Goal: Transaction & Acquisition: Subscribe to service/newsletter

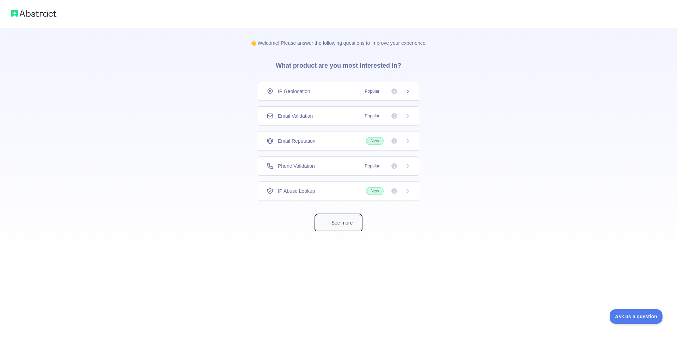
click at [341, 217] on button "See more" at bounding box center [338, 223] width 45 height 16
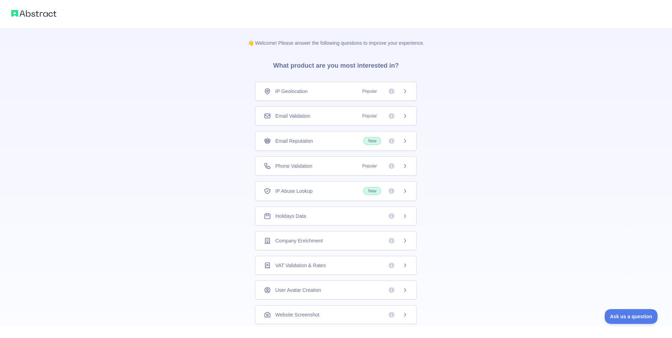
click at [331, 92] on div "IP Geolocation Popular" at bounding box center [336, 91] width 144 height 7
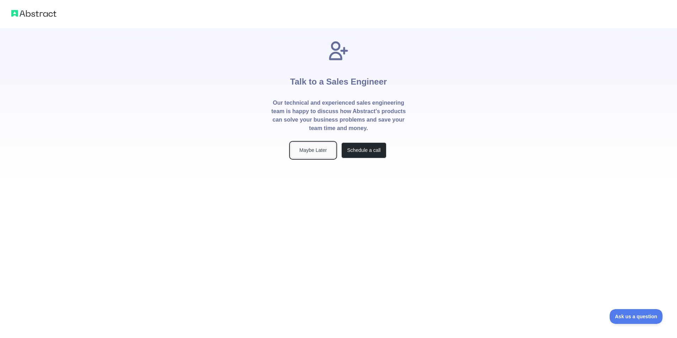
click at [305, 151] on button "Maybe Later" at bounding box center [313, 150] width 45 height 16
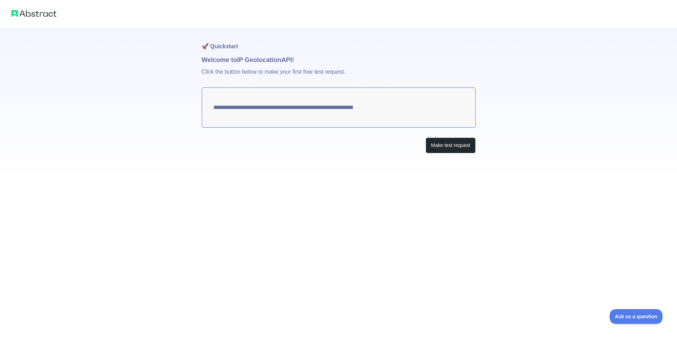
click at [47, 14] on img at bounding box center [33, 13] width 45 height 10
click at [35, 14] on img at bounding box center [33, 13] width 45 height 10
drag, startPoint x: 403, startPoint y: 113, endPoint x: 368, endPoint y: 112, distance: 34.6
click at [368, 112] on textarea "**********" at bounding box center [339, 107] width 274 height 40
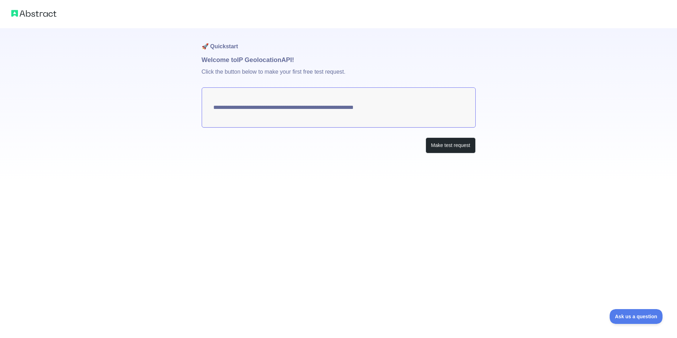
click at [371, 111] on textarea "**********" at bounding box center [339, 107] width 274 height 40
click at [454, 139] on button "Make test request" at bounding box center [451, 146] width 50 height 16
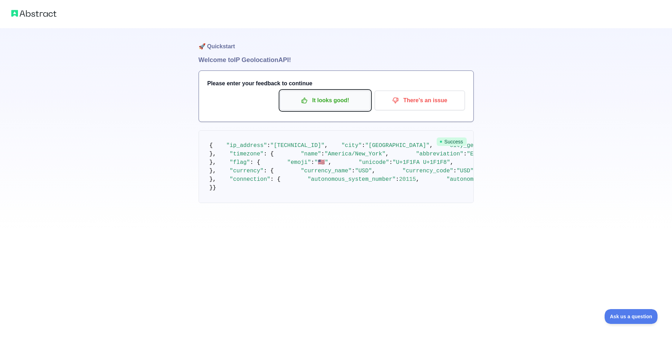
click at [327, 103] on p "It looks good!" at bounding box center [325, 100] width 80 height 12
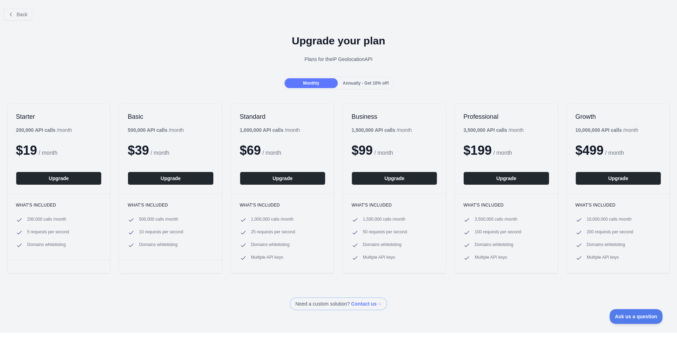
click at [358, 83] on span "Annually - Get 10% off!" at bounding box center [366, 83] width 46 height 5
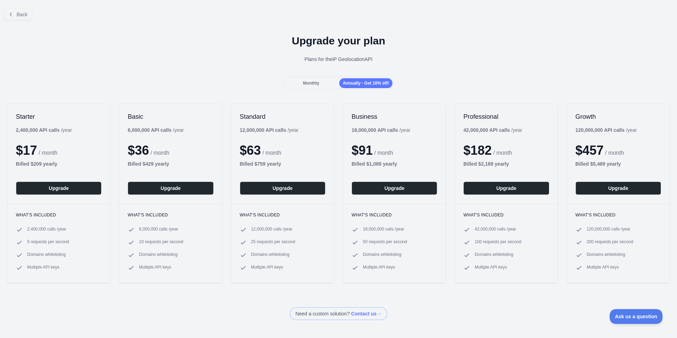
click at [182, 33] on div "Upgrade your plan Plans for the IP Geolocation API" at bounding box center [338, 51] width 677 height 51
